Goal: Information Seeking & Learning: Learn about a topic

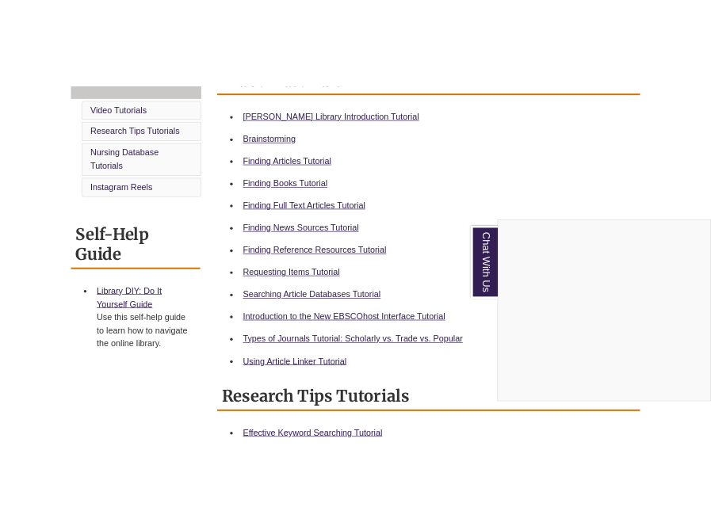
scroll to position [384, 0]
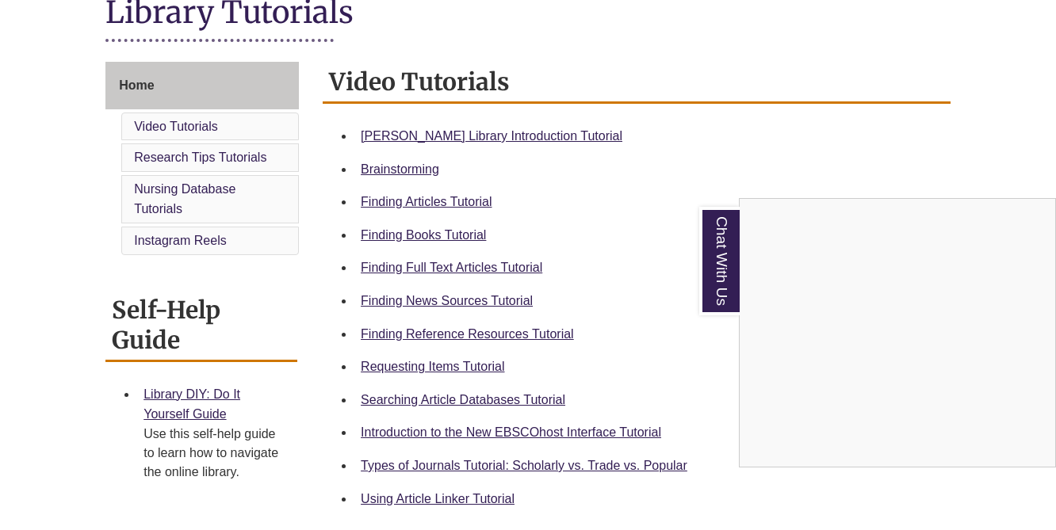
click at [463, 136] on div "Chat With Us" at bounding box center [528, 265] width 1056 height 530
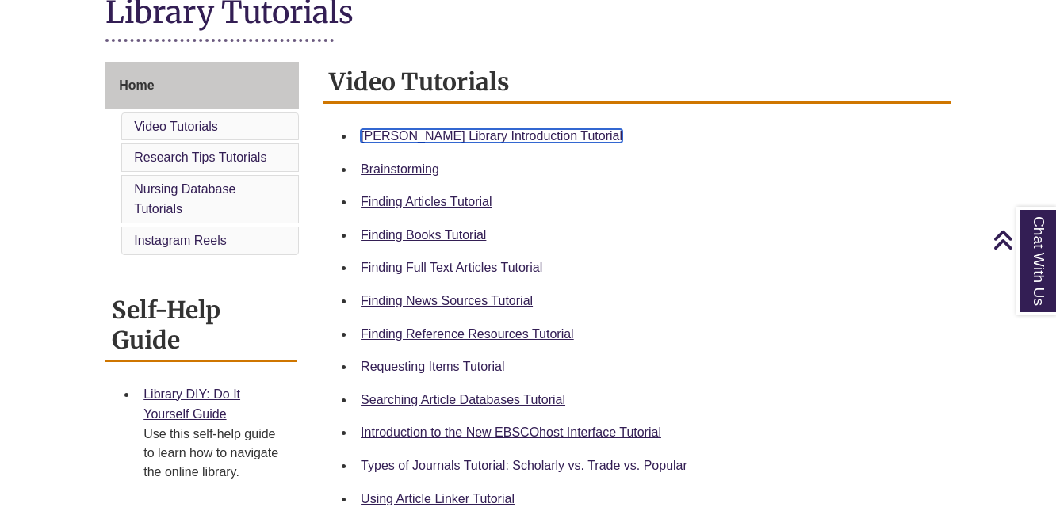
click at [485, 136] on link "Berntsen Library Introduction Tutorial" at bounding box center [492, 135] width 262 height 13
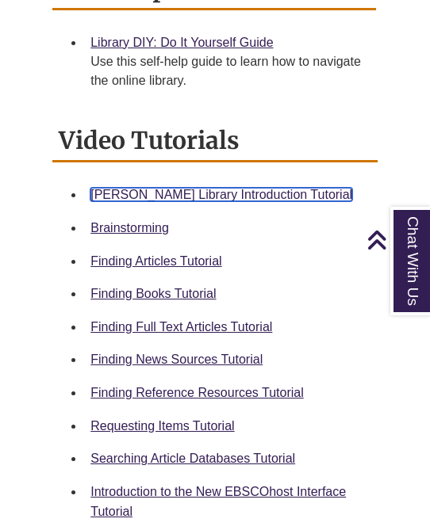
scroll to position [472, 0]
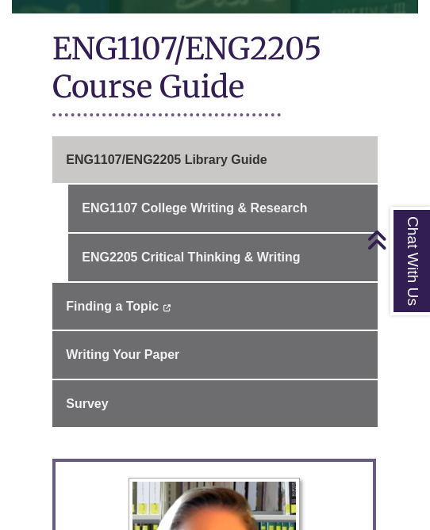
scroll to position [386, 0]
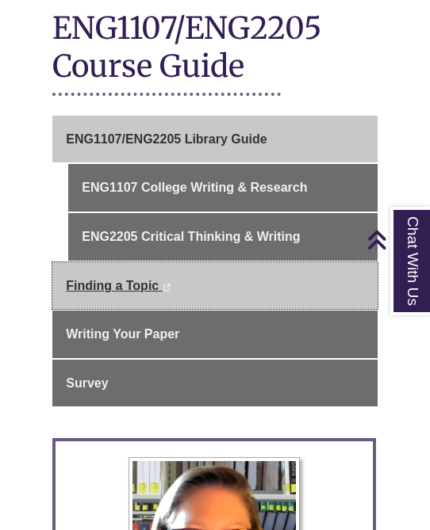
click at [166, 262] on link "Finding a Topic This link opens in a new window This link opens in a new window" at bounding box center [214, 286] width 325 height 48
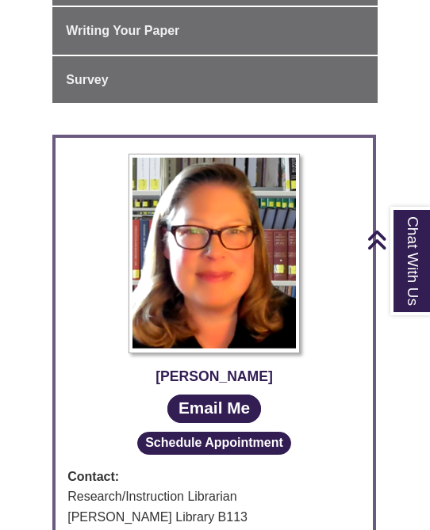
scroll to position [405, 0]
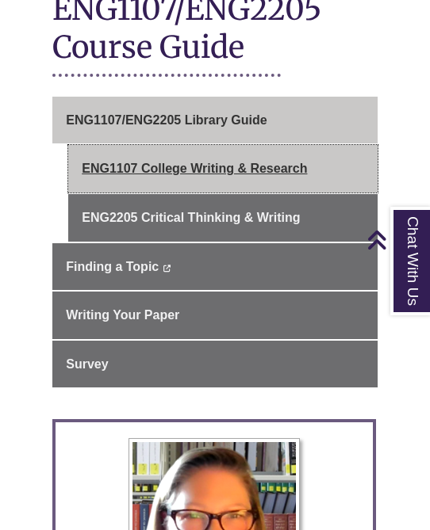
click at [214, 145] on link "ENG1107 College Writing & Research" at bounding box center [222, 169] width 309 height 48
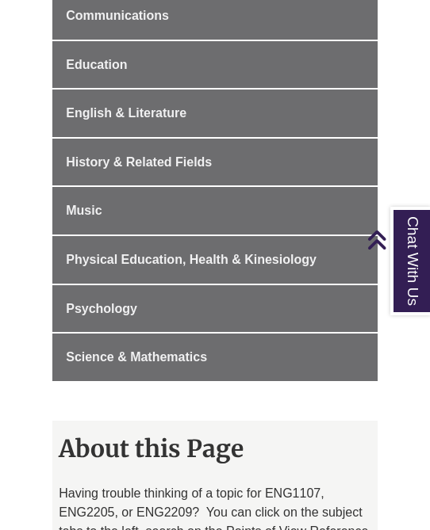
scroll to position [1438, 0]
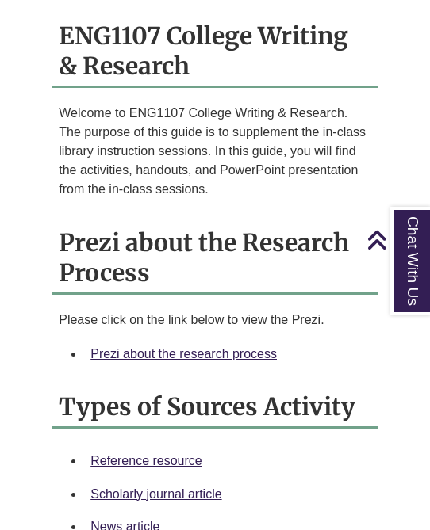
scroll to position [1358, 0]
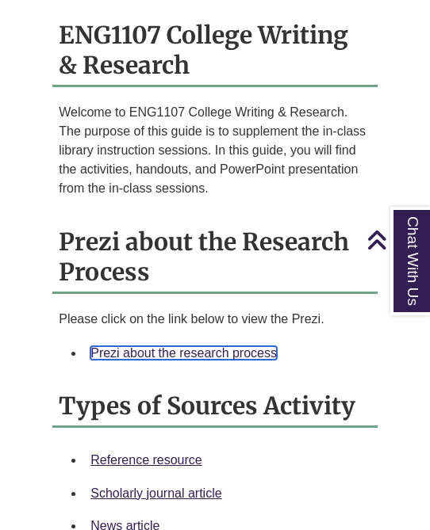
click at [175, 346] on link "Prezi about the research process" at bounding box center [183, 352] width 186 height 13
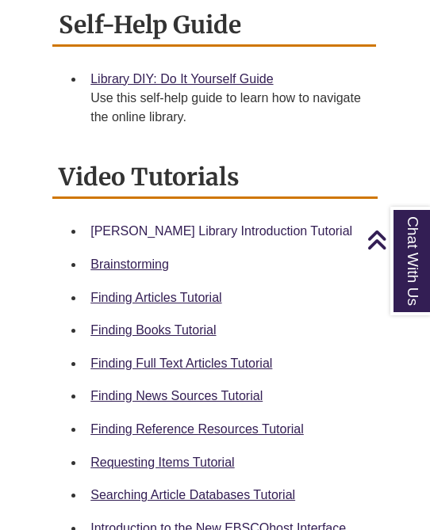
scroll to position [649, 0]
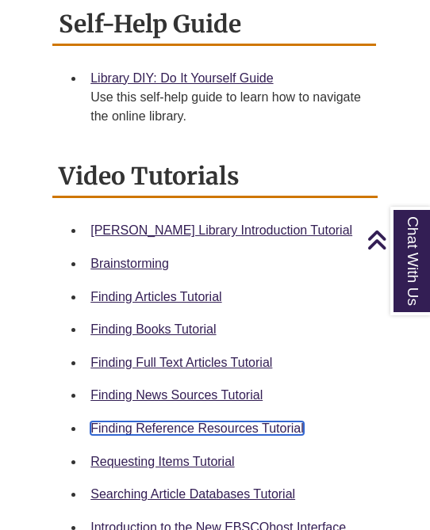
click at [167, 422] on link "Finding Reference Resources Tutorial" at bounding box center [196, 428] width 213 height 13
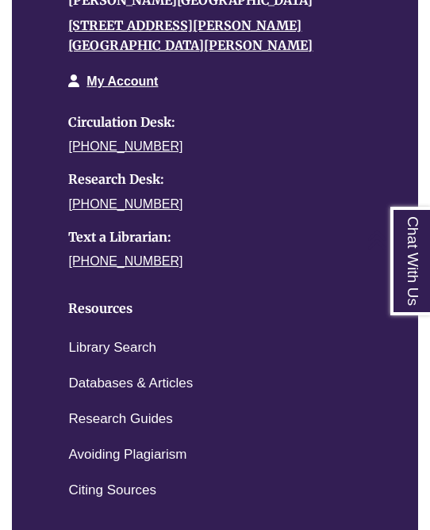
scroll to position [2076, 0]
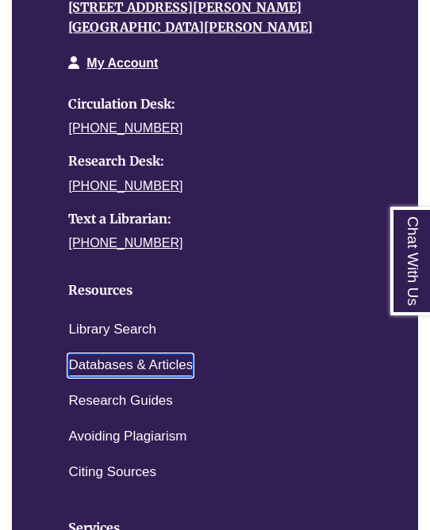
click at [128, 354] on link "Databases & Articles" at bounding box center [130, 365] width 124 height 23
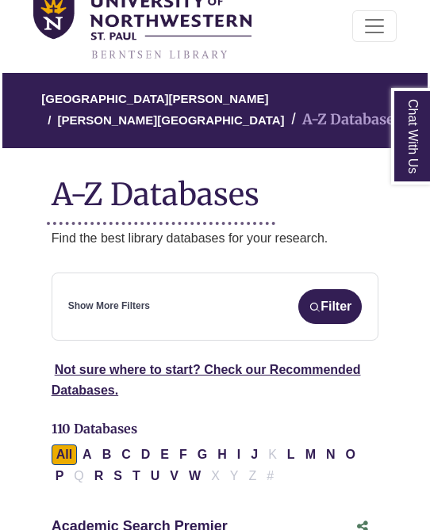
scroll to position [101, 0]
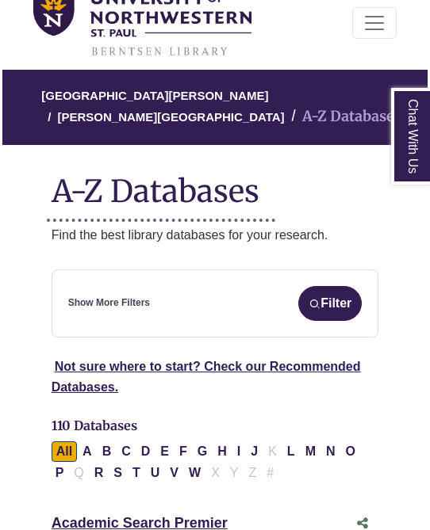
click at [94, 209] on h1 "A-Z Databases" at bounding box center [215, 185] width 327 height 48
click at [101, 308] on link "Show More Filters" at bounding box center [109, 303] width 82 height 15
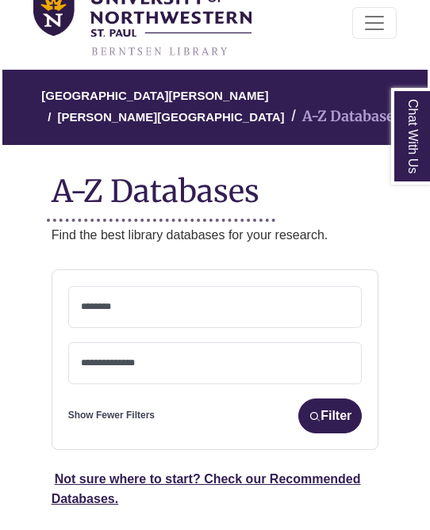
click at [101, 308] on textarea "Search" at bounding box center [215, 308] width 269 height 13
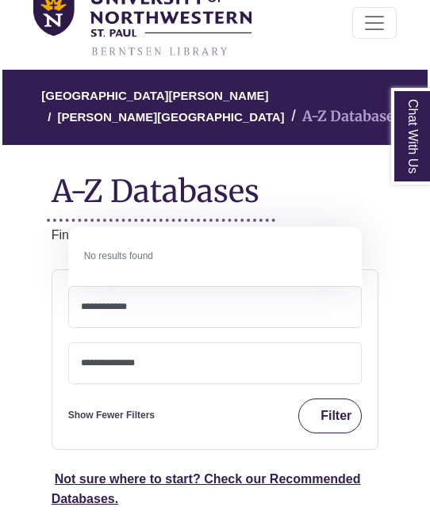
type textarea "**********"
click at [308, 419] on img "submit" at bounding box center [314, 417] width 12 height 12
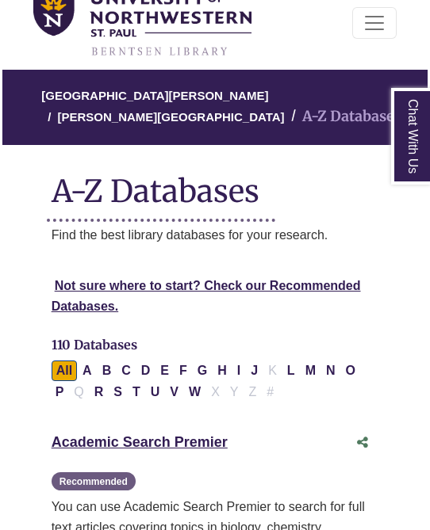
select select "Database Subject Filter"
select select "Database Types Filter"
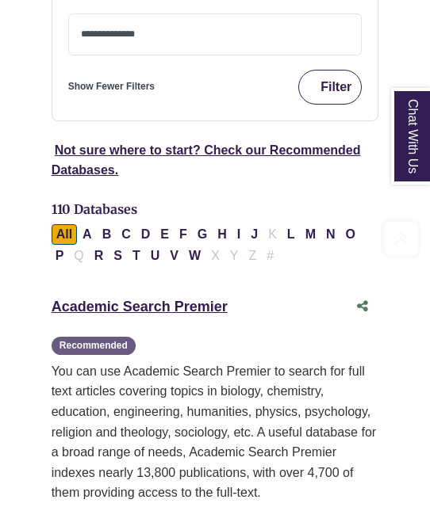
scroll to position [438, 0]
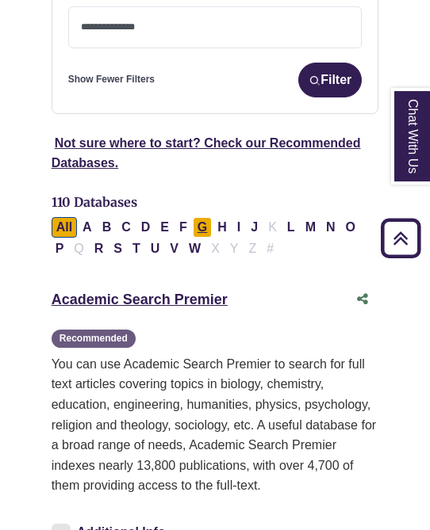
click at [205, 225] on button "G" at bounding box center [202, 227] width 19 height 21
select select "Database Subject Filter"
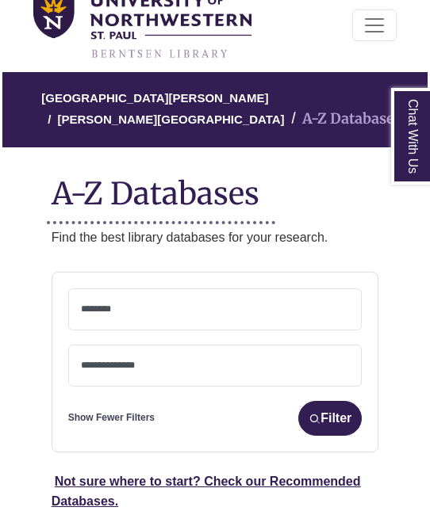
scroll to position [153, 0]
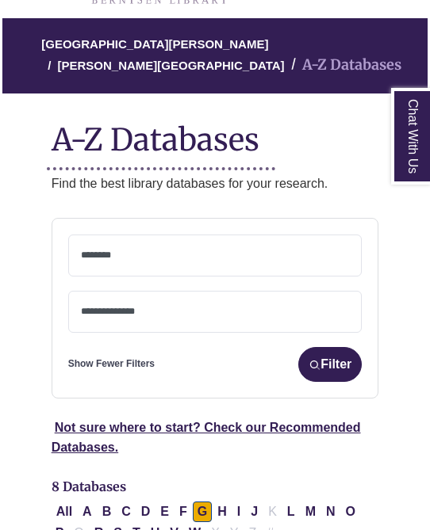
click at [110, 318] on textarea "Search" at bounding box center [215, 313] width 269 height 13
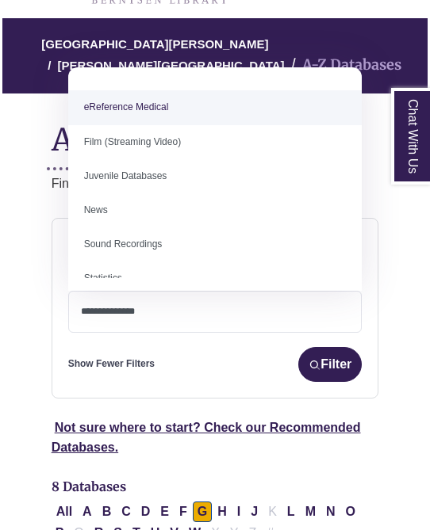
scroll to position [110, 0]
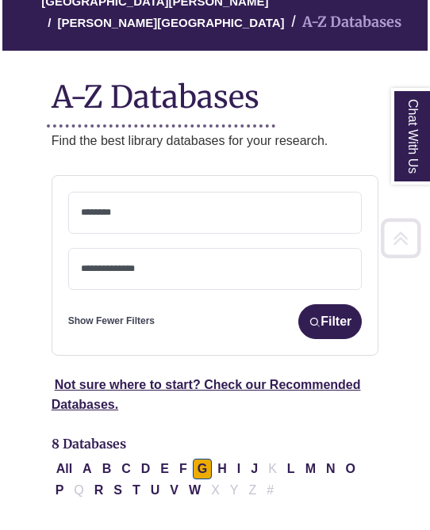
scroll to position [197, 0]
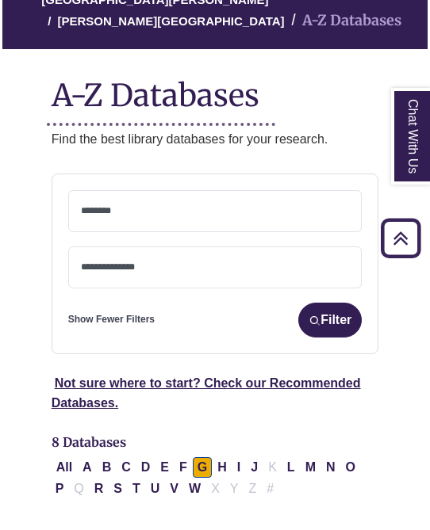
click at [121, 261] on span at bounding box center [215, 264] width 269 height 13
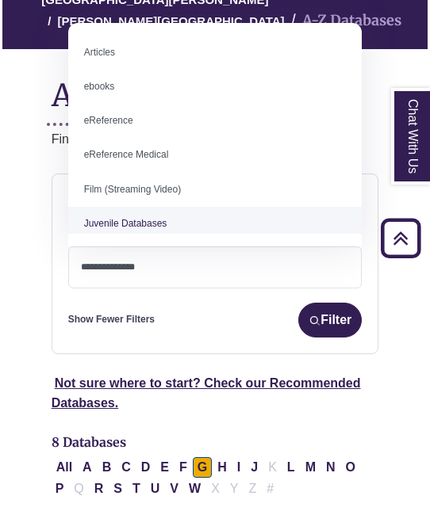
scroll to position [110, 0]
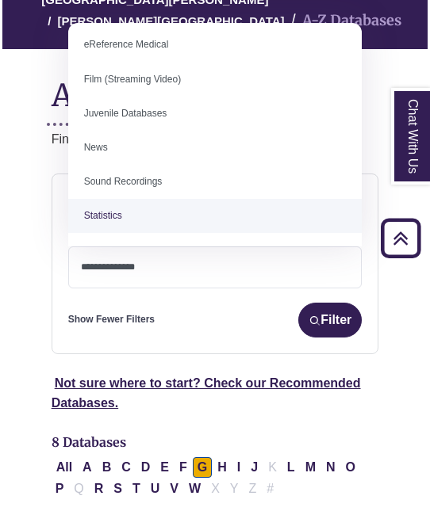
select select "*****"
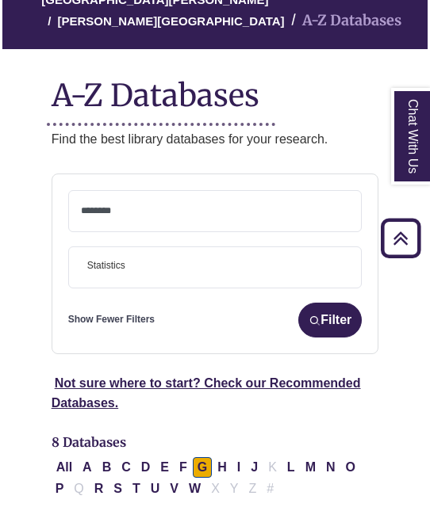
scroll to position [125, 0]
click at [316, 323] on img "submit" at bounding box center [314, 321] width 12 height 12
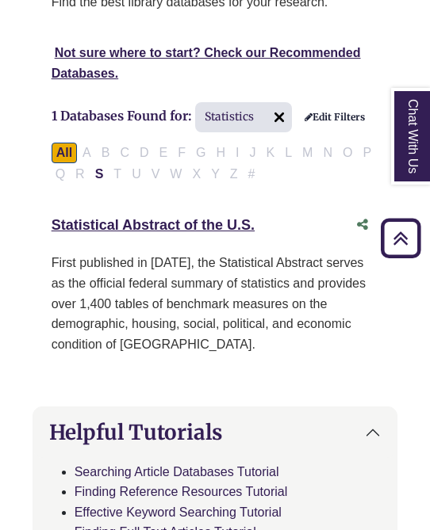
scroll to position [333, 0]
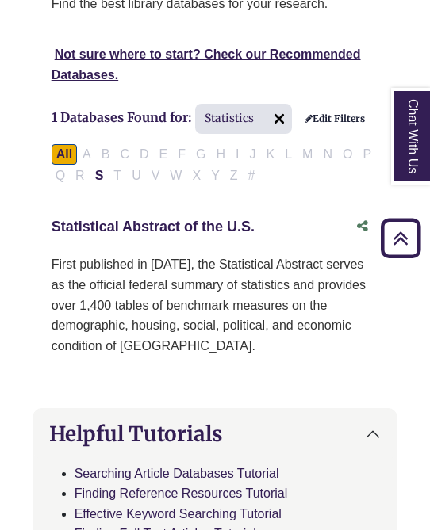
click at [135, 235] on link "Statistical Abstract of the U.S. This link opens in a new window" at bounding box center [153, 227] width 203 height 16
